Goal: Find specific page/section: Find specific page/section

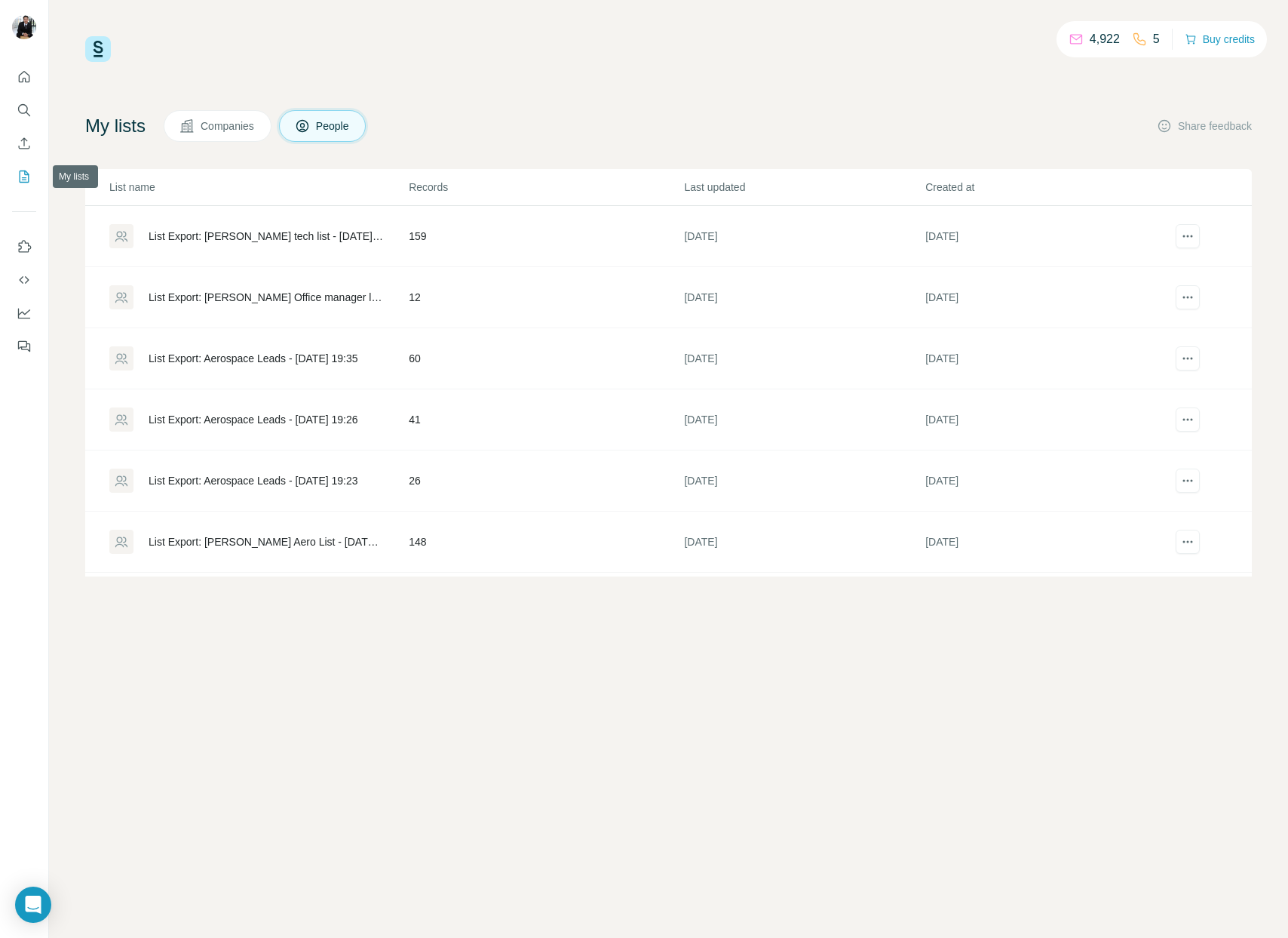
click at [24, 177] on icon "My lists" at bounding box center [24, 177] width 15 height 15
click at [274, 233] on div "List Export: Workplace in both NY and Santa clara - 08/09/2025 14:43" at bounding box center [266, 235] width 234 height 15
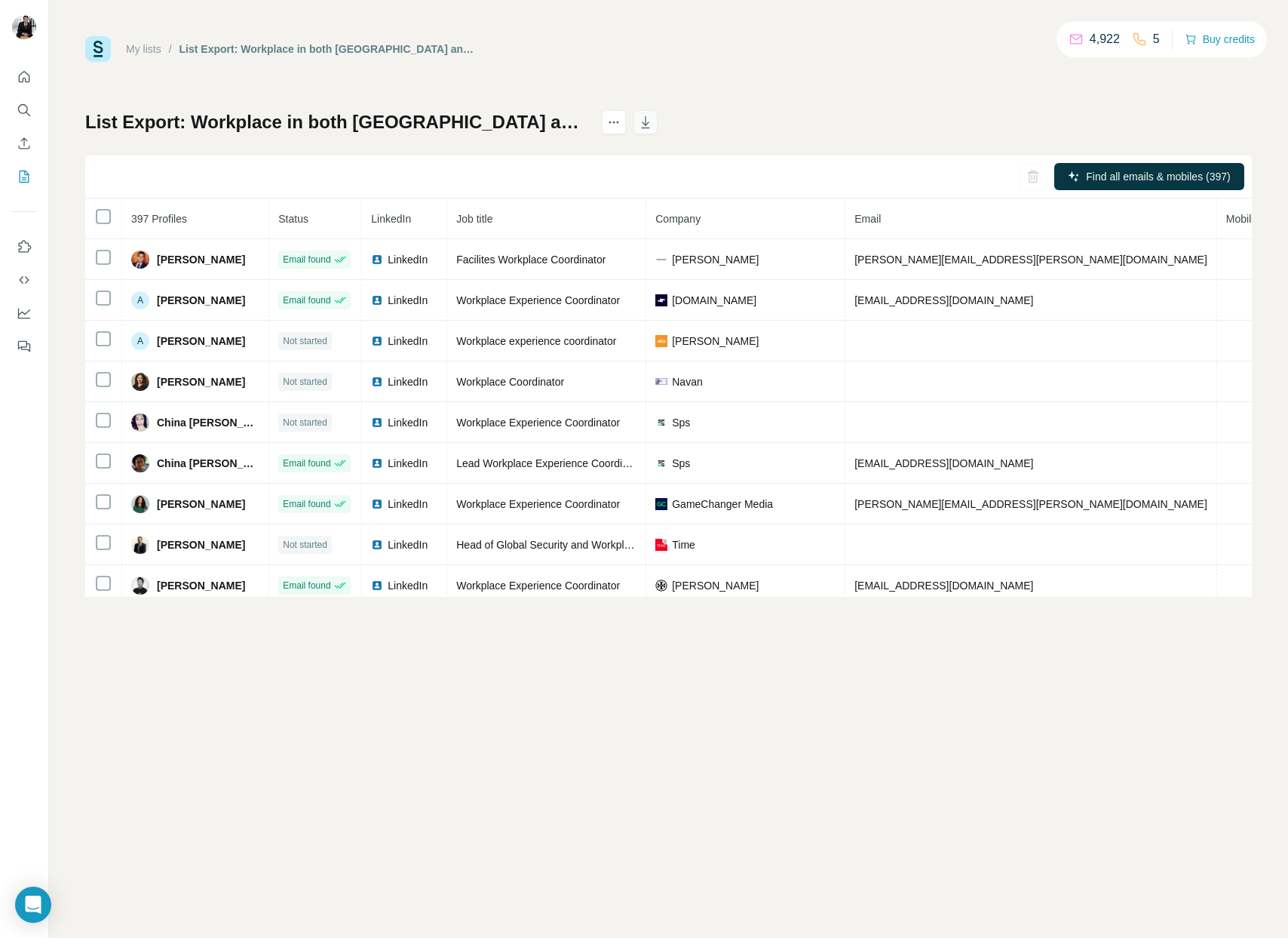
click at [653, 125] on icon "button" at bounding box center [645, 122] width 15 height 15
